Goal: Information Seeking & Learning: Check status

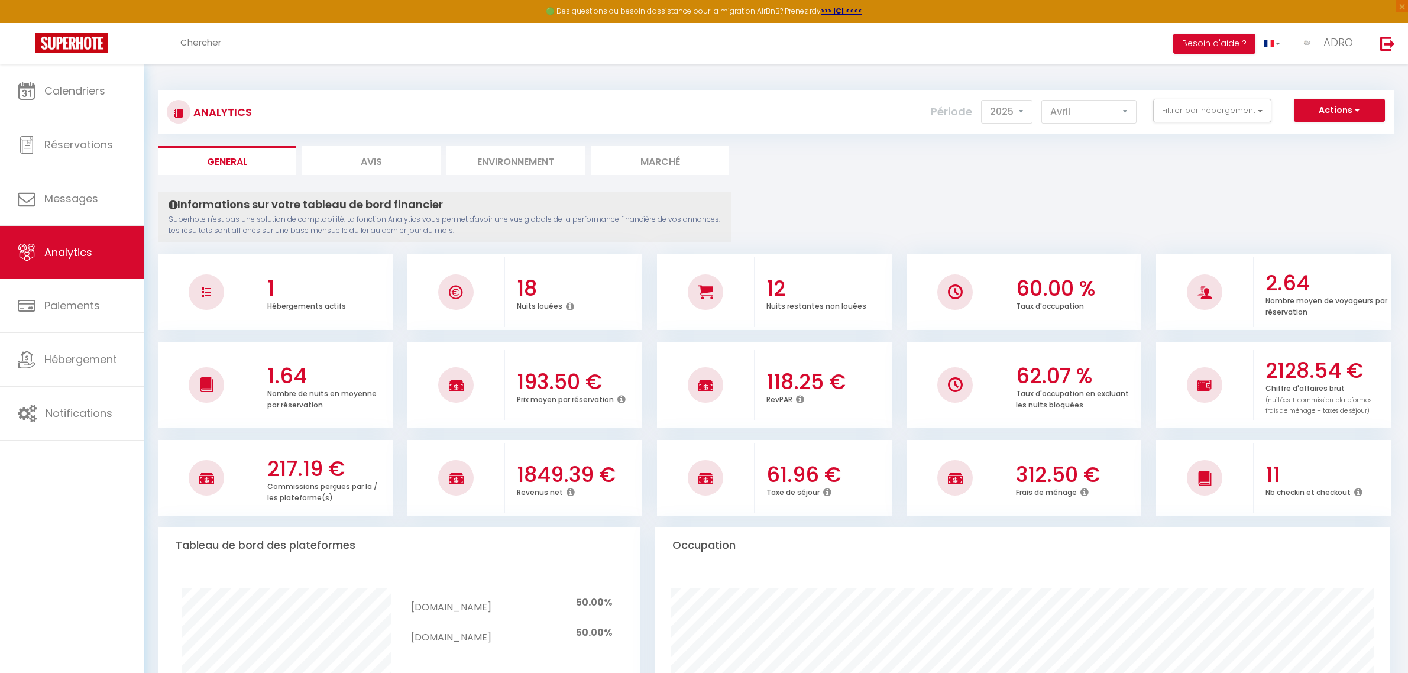
select select "2025"
select select "4"
click at [42, 257] on link "Analytics" at bounding box center [72, 252] width 144 height 53
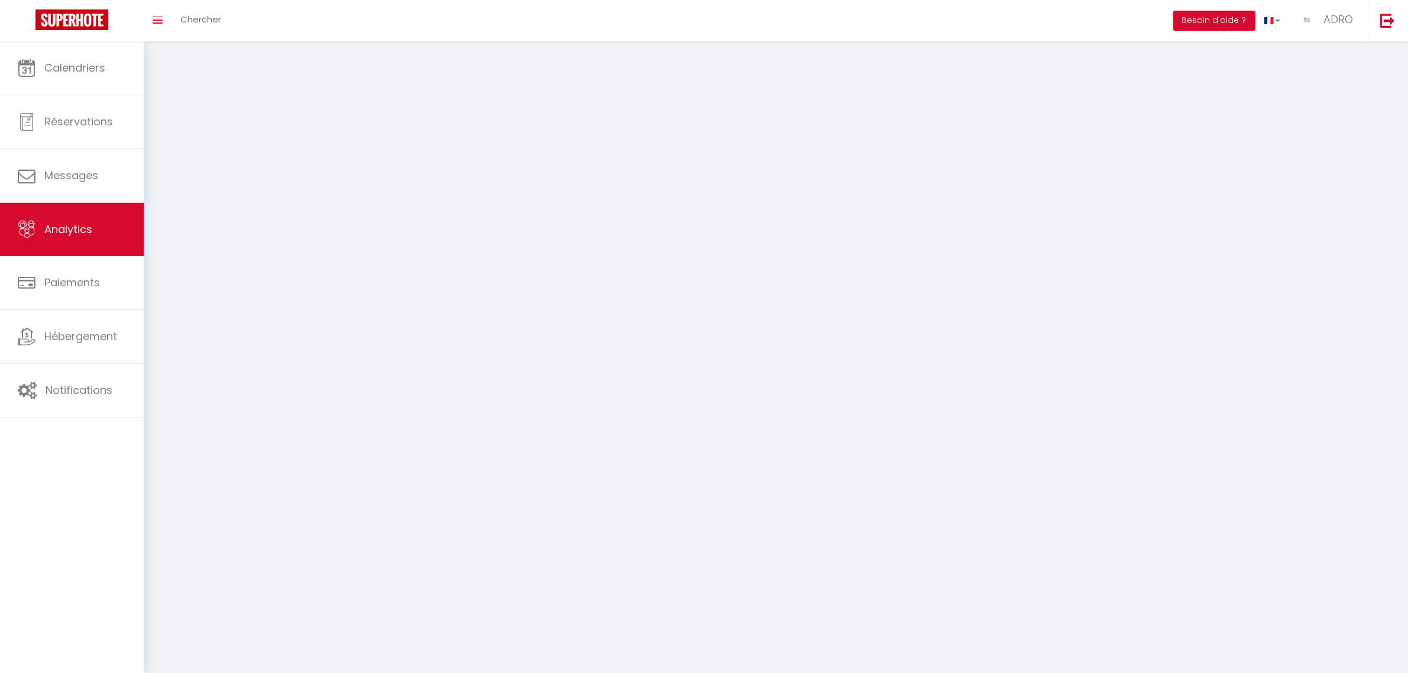
select select "2025"
select select "10"
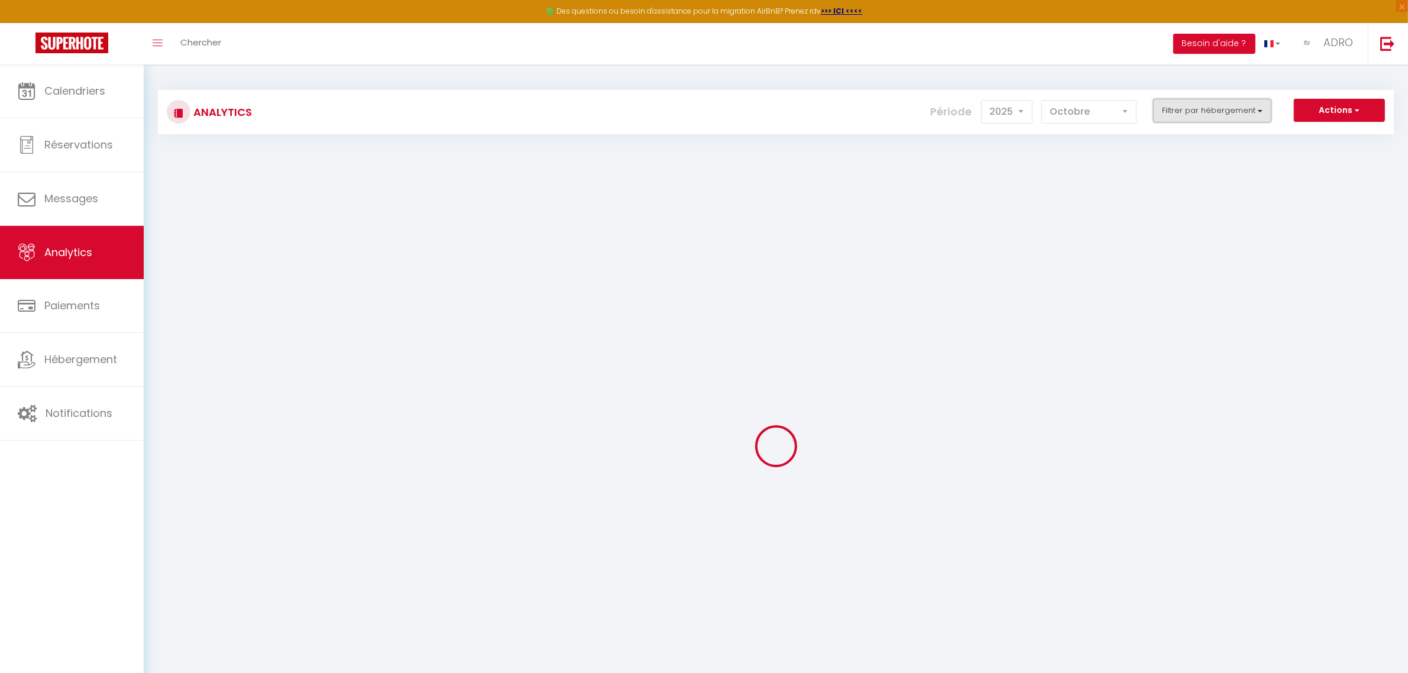
click at [1197, 106] on button "Filtrer par hébergement" at bounding box center [1212, 111] width 118 height 24
checkbox input "false"
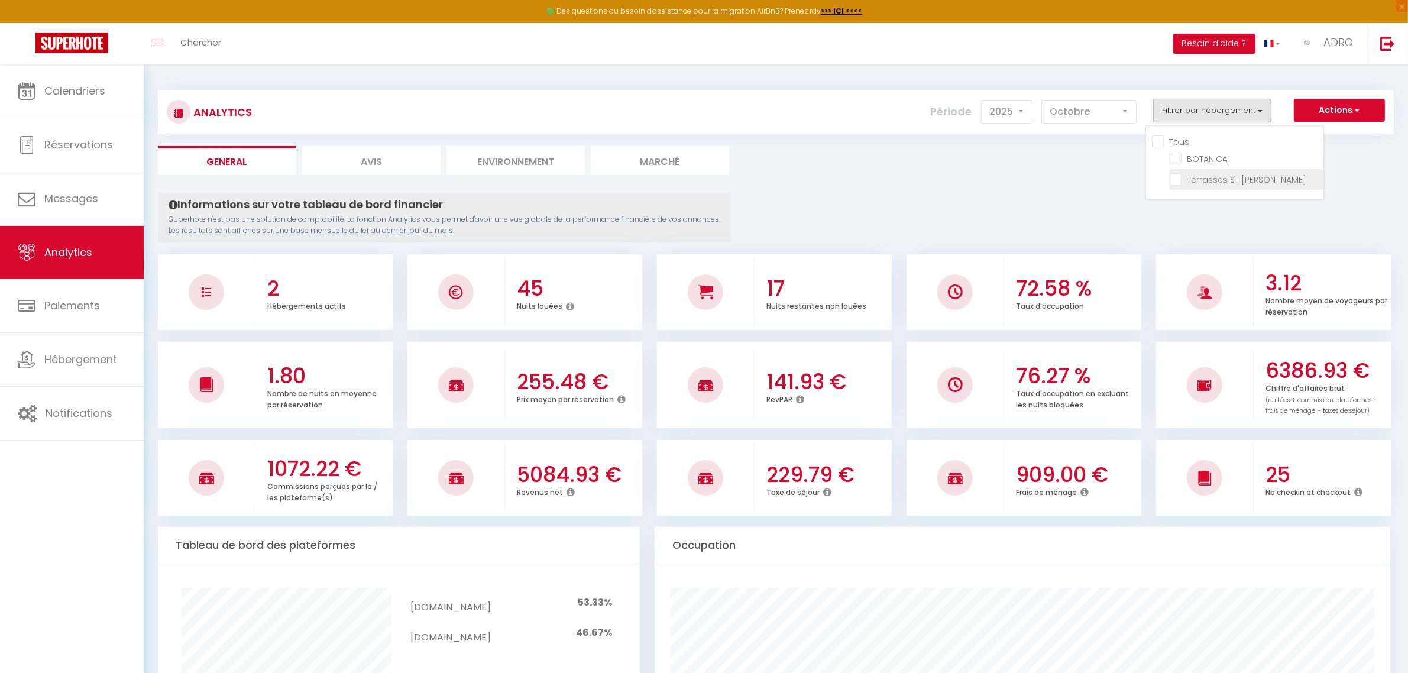
click at [1180, 179] on MARTIN "checkbox" at bounding box center [1247, 179] width 154 height 12
checkbox MARTIN "true"
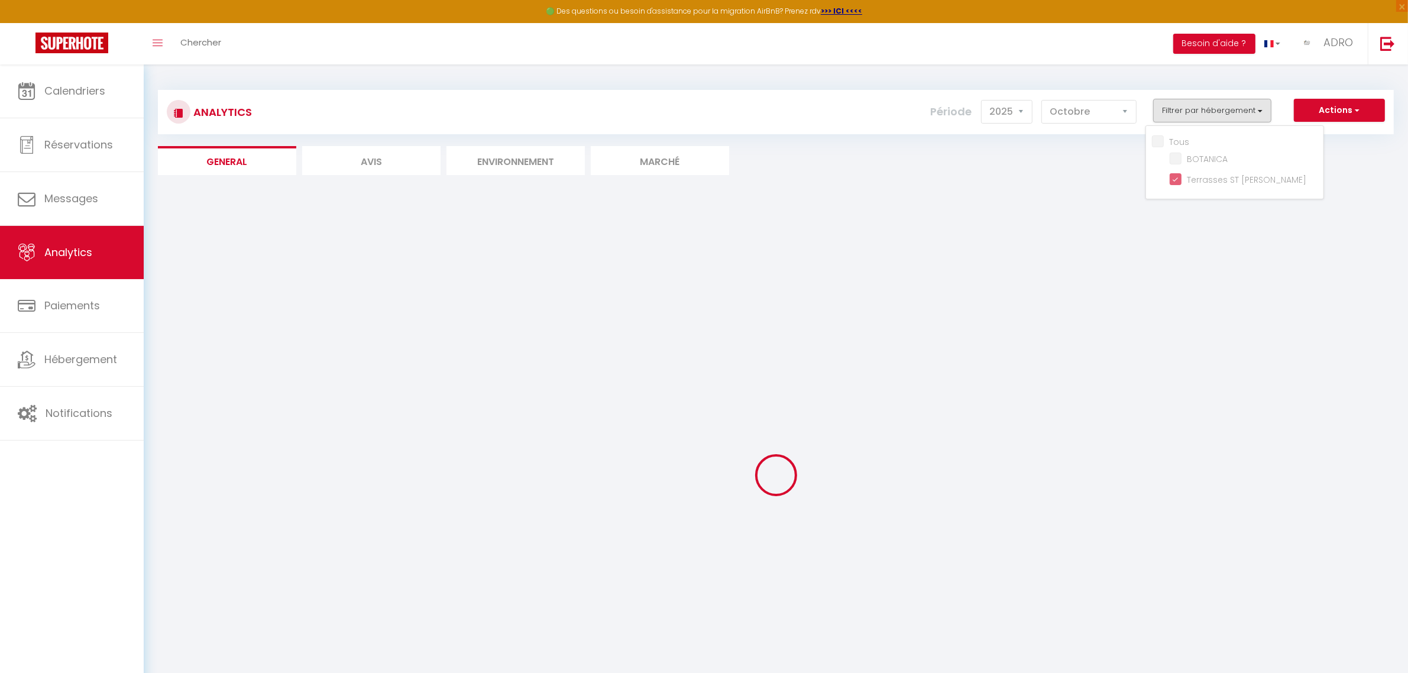
checkbox input "false"
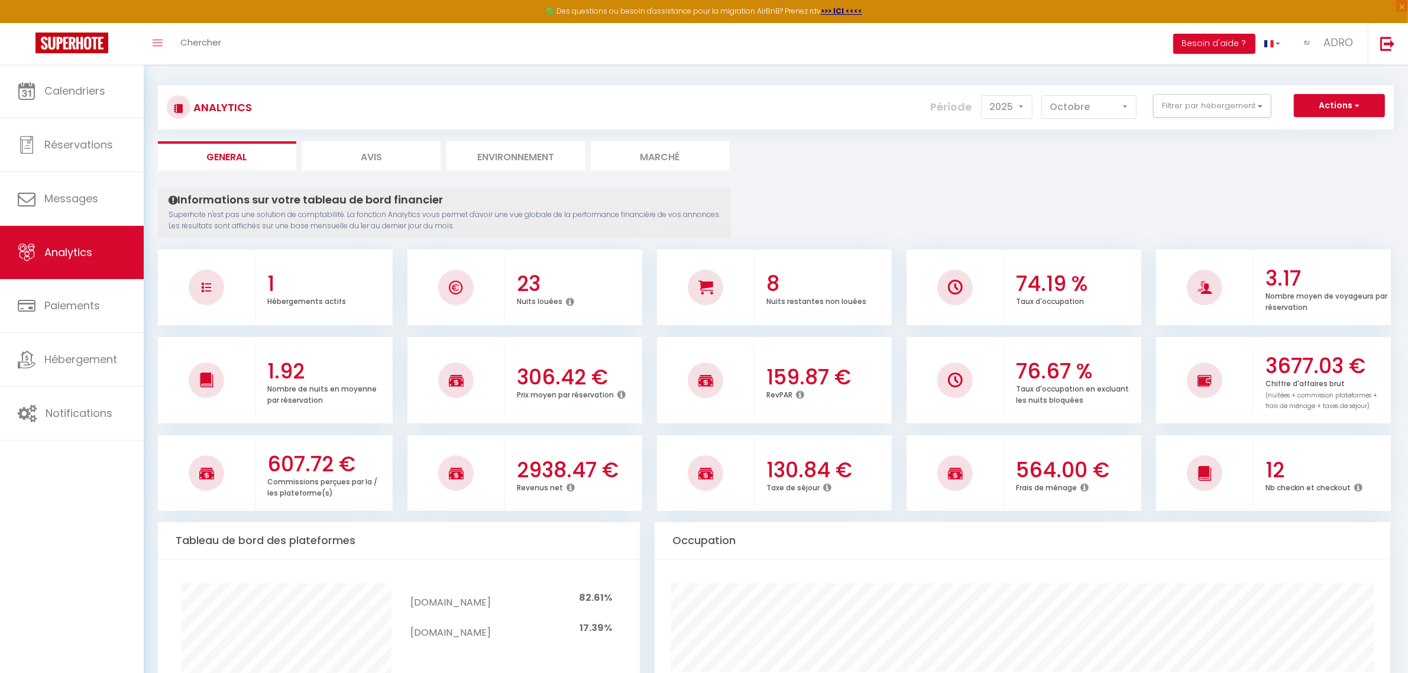
scroll to position [6, 0]
click at [799, 391] on icon at bounding box center [800, 393] width 8 height 9
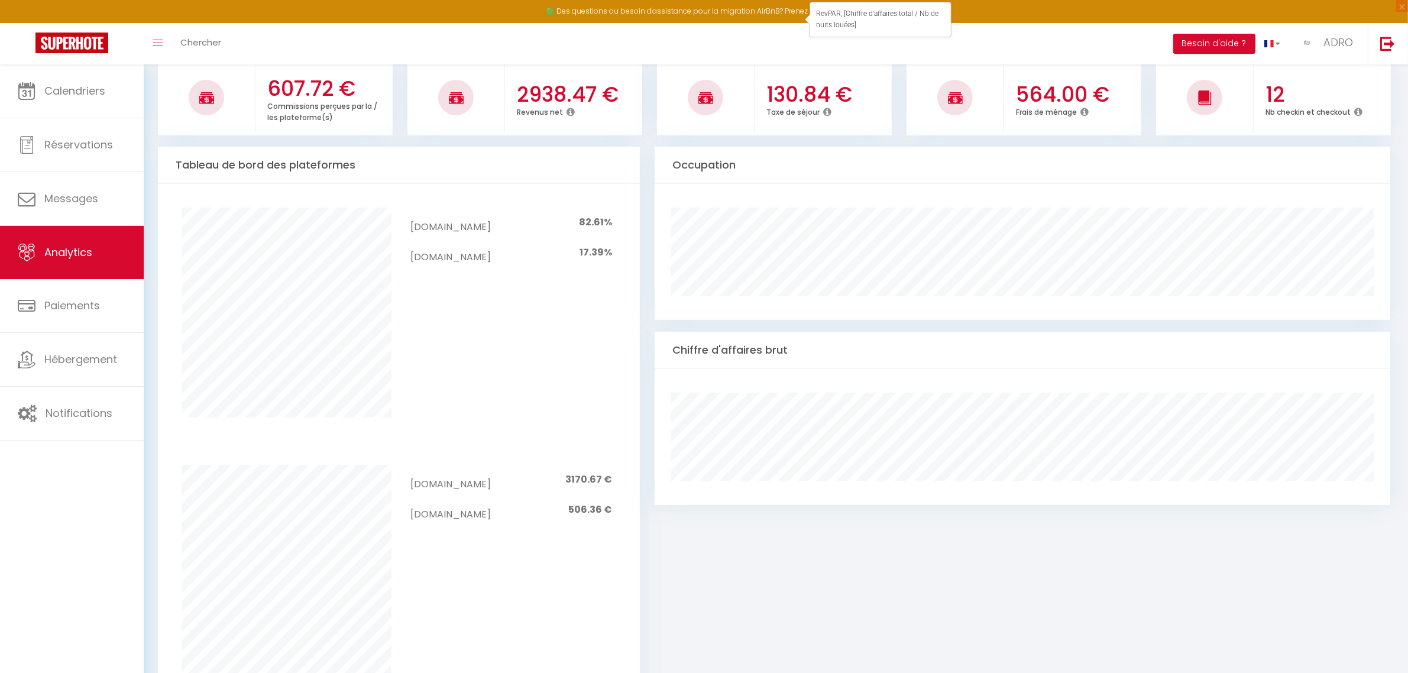
scroll to position [0, 0]
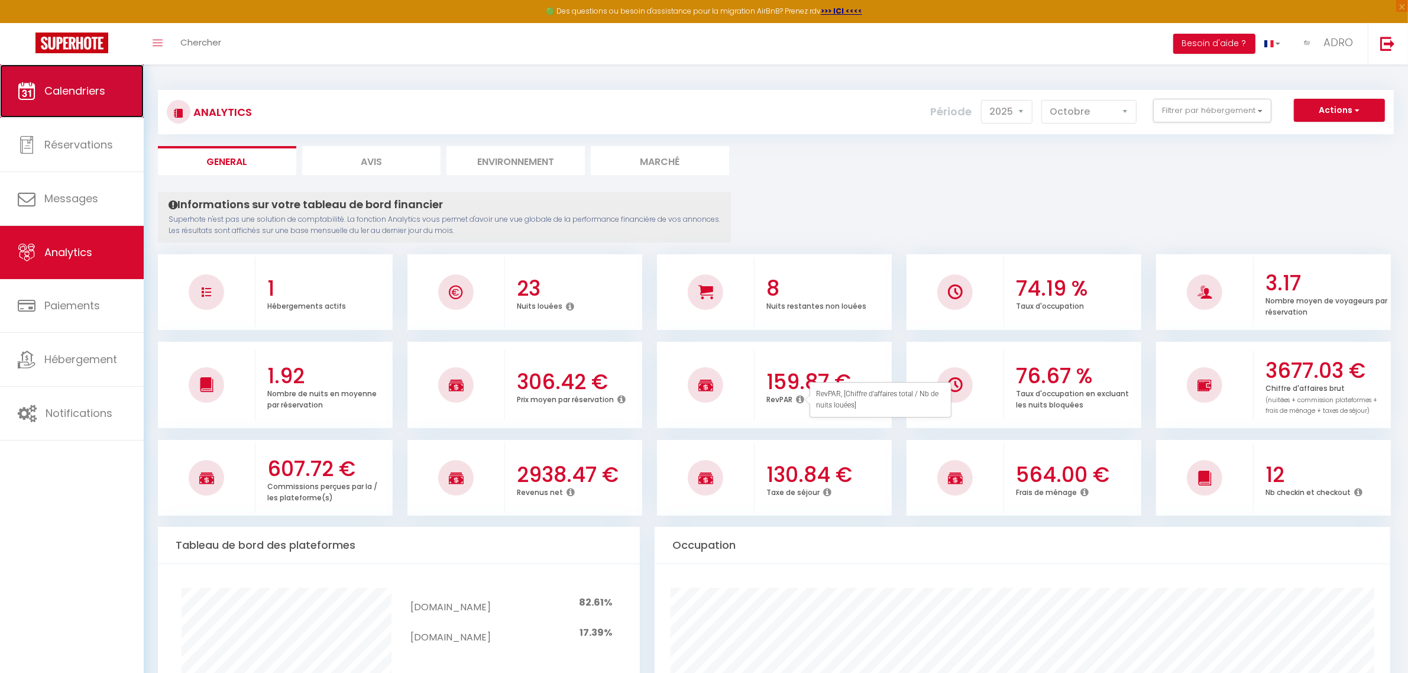
click at [105, 73] on link "Calendriers" at bounding box center [72, 90] width 144 height 53
